Goal: Find specific page/section: Find specific page/section

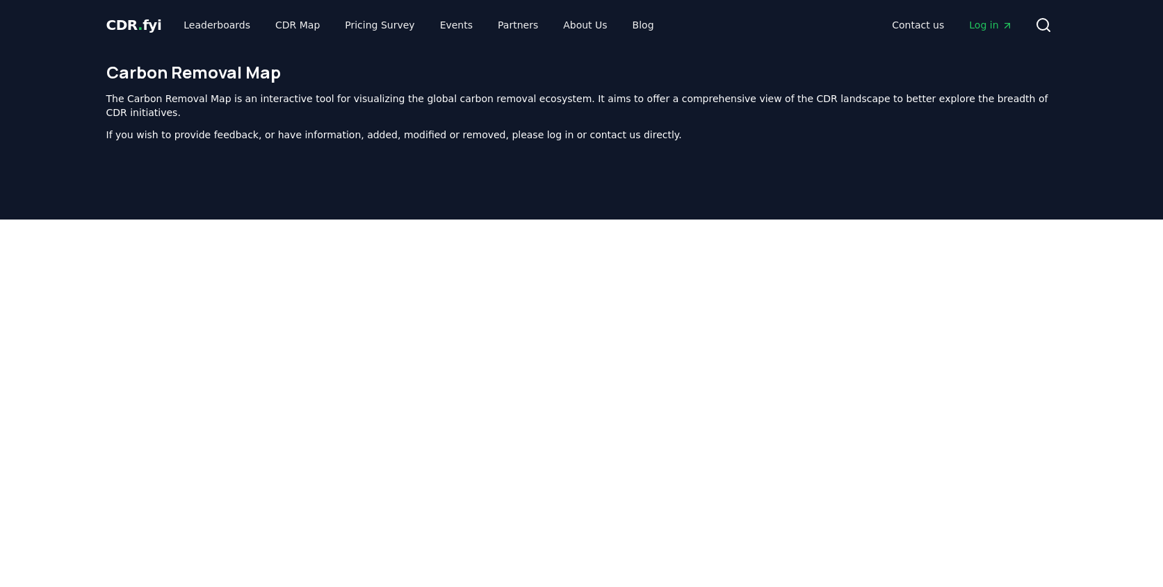
scroll to position [409, 0]
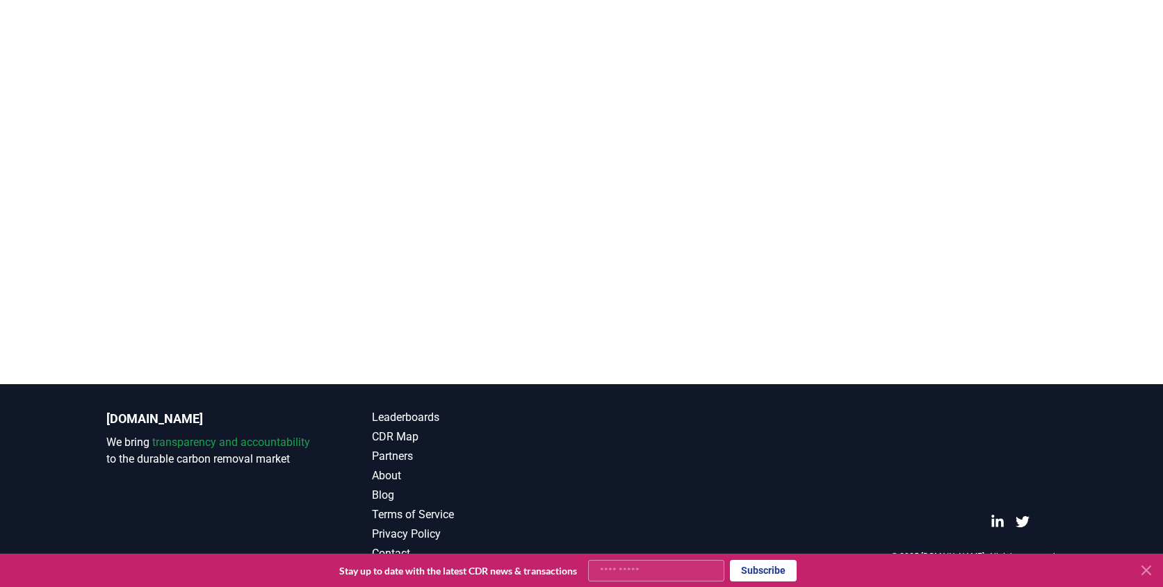
click at [369, 356] on div at bounding box center [581, 90] width 1163 height 587
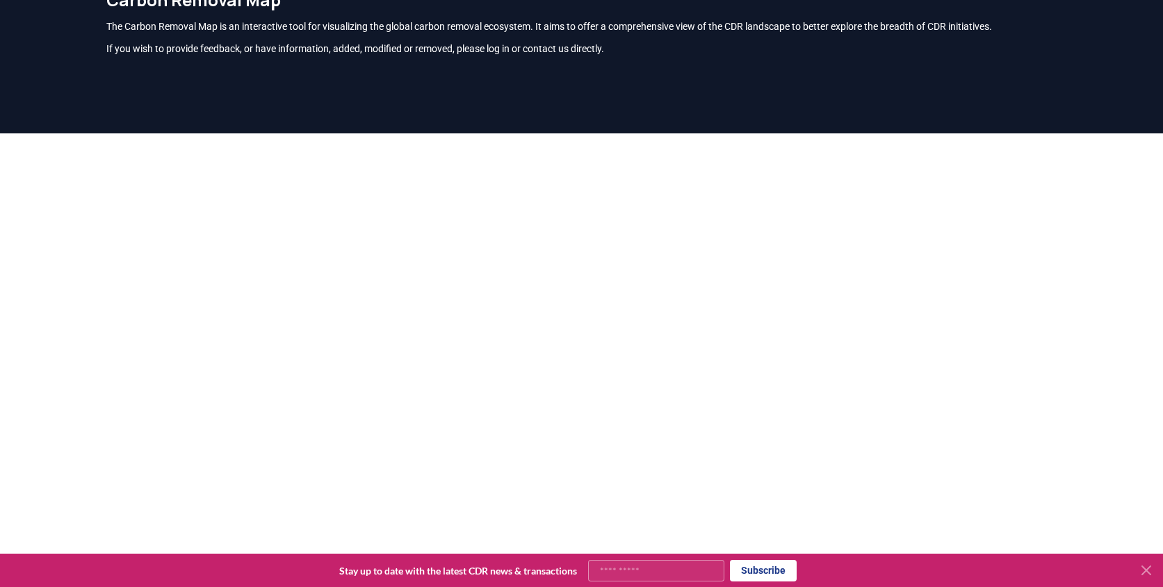
scroll to position [0, 0]
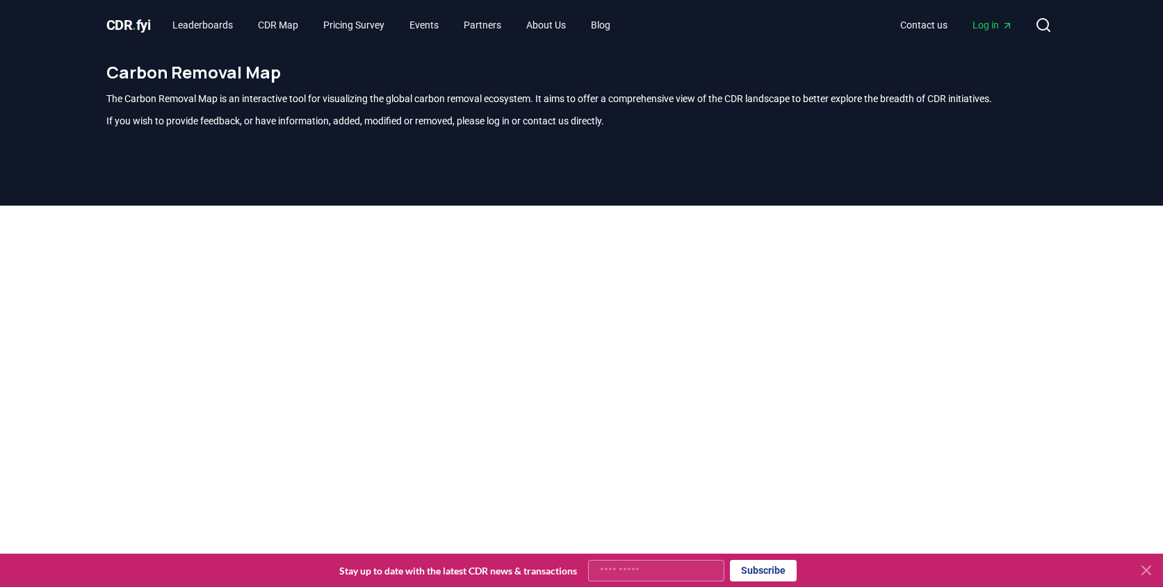
click at [123, 22] on span "CDR . fyi" at bounding box center [128, 25] width 44 height 17
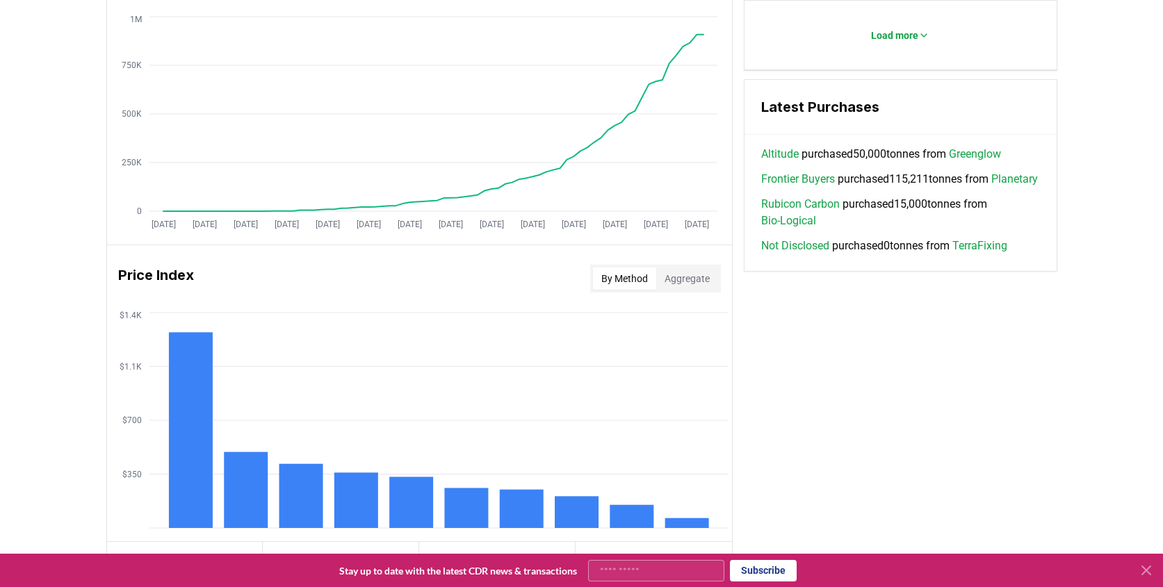
scroll to position [726, 0]
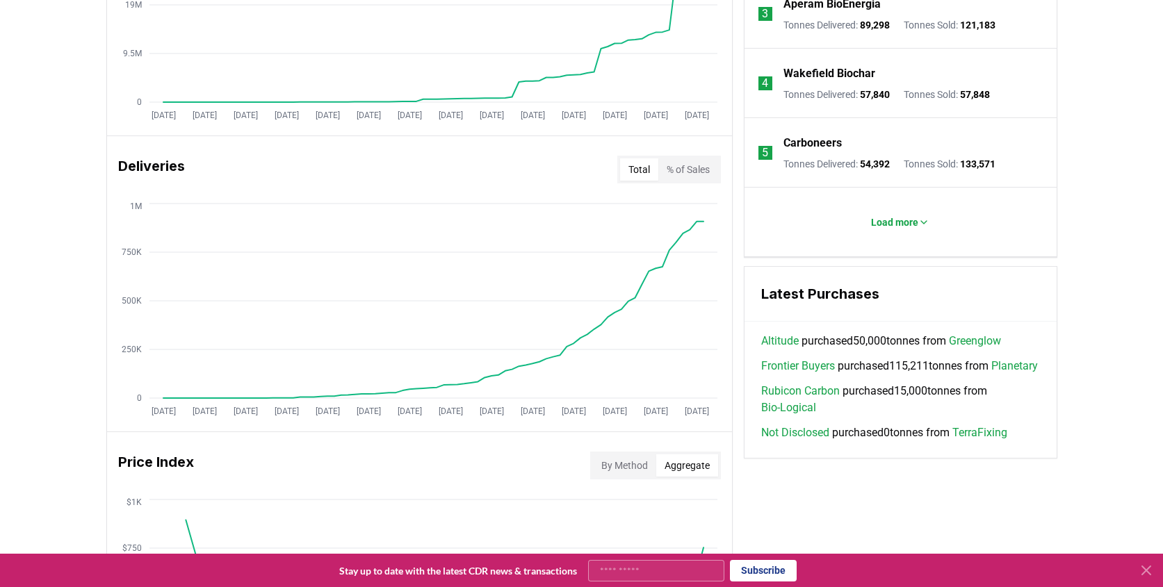
click at [713, 464] on button "Aggregate" at bounding box center [687, 466] width 62 height 22
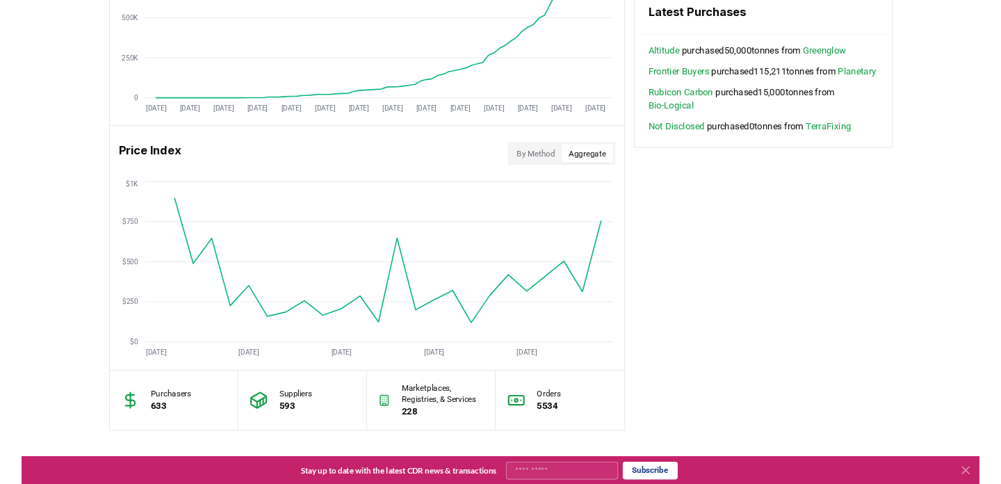
scroll to position [1007, 0]
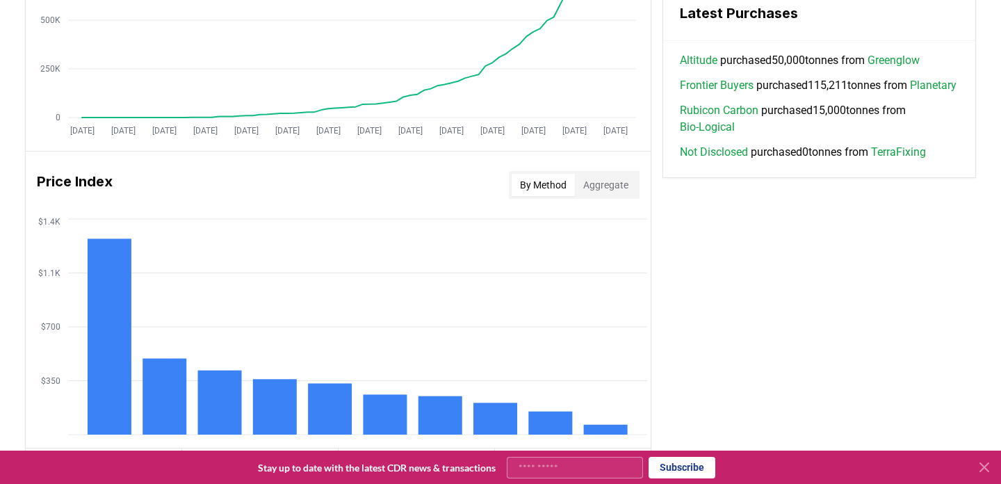
click at [534, 188] on button "By Method" at bounding box center [543, 185] width 63 height 22
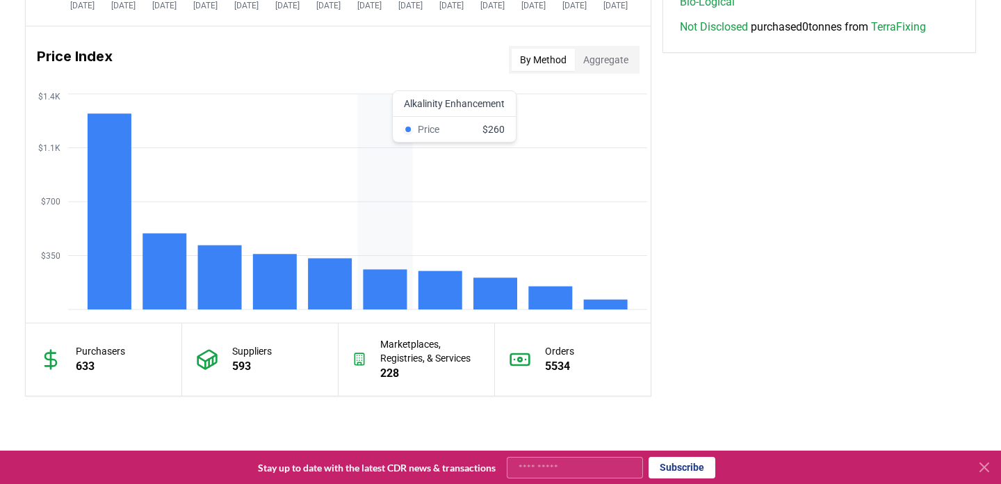
scroll to position [1134, 0]
